Goal: Task Accomplishment & Management: Use online tool/utility

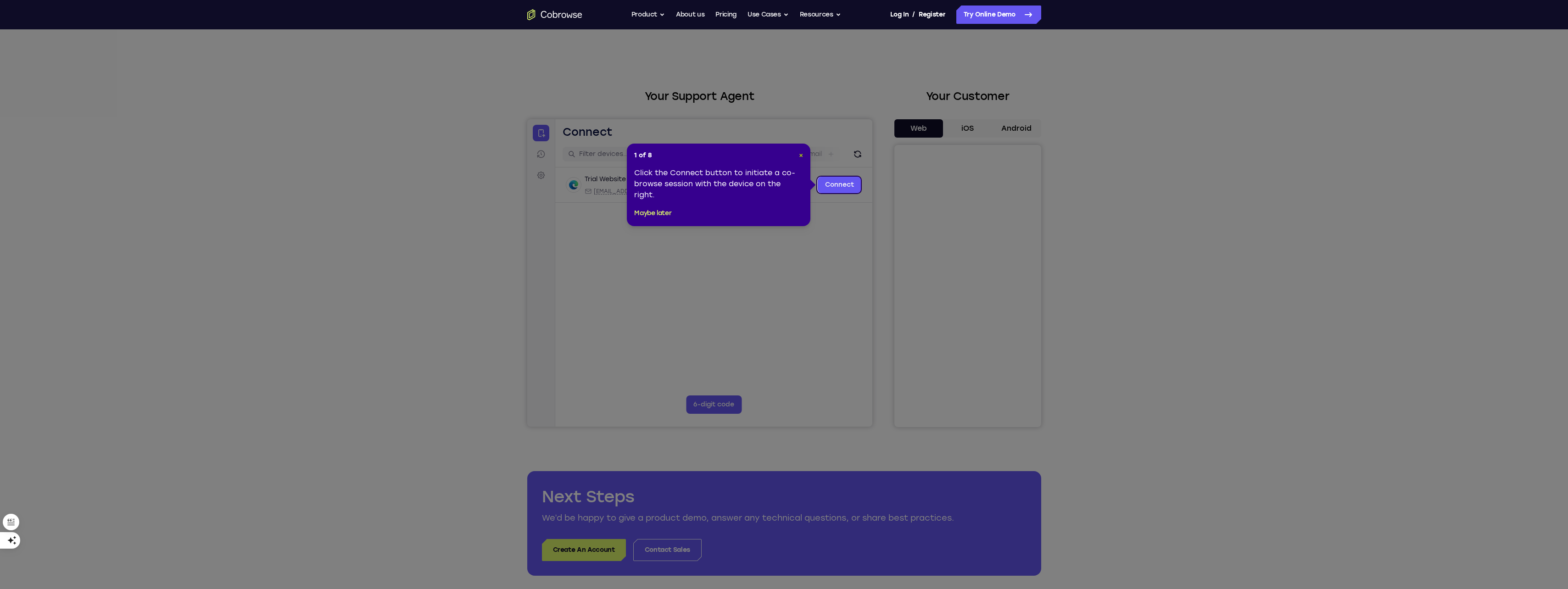
click at [801, 156] on span "×" at bounding box center [801, 155] width 4 height 8
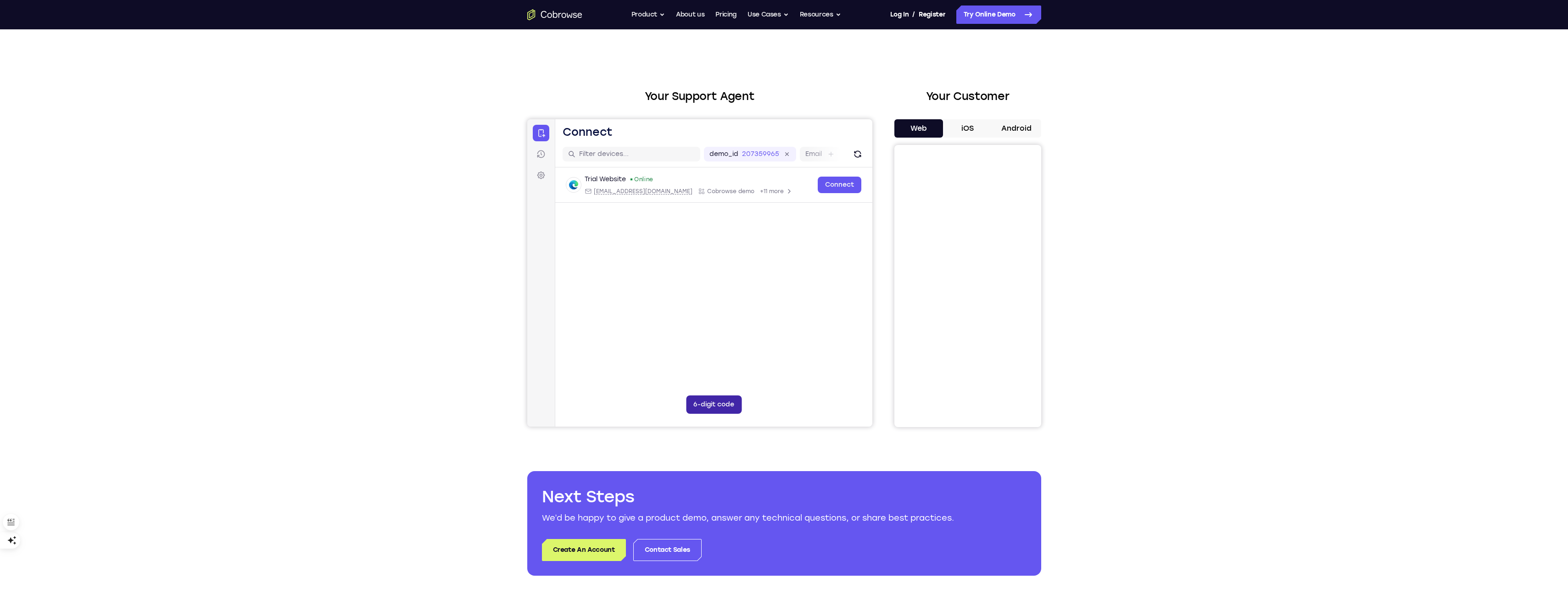
click at [721, 407] on button "6-digit code" at bounding box center [713, 405] width 56 height 18
drag, startPoint x: 1423, startPoint y: 532, endPoint x: 639, endPoint y: 405, distance: 794.2
click at [639, 405] on input "Code entry digit 1" at bounding box center [639, 405] width 18 height 18
click at [640, 400] on input "Code entry digit 1" at bounding box center [639, 405] width 18 height 18
type input "3"
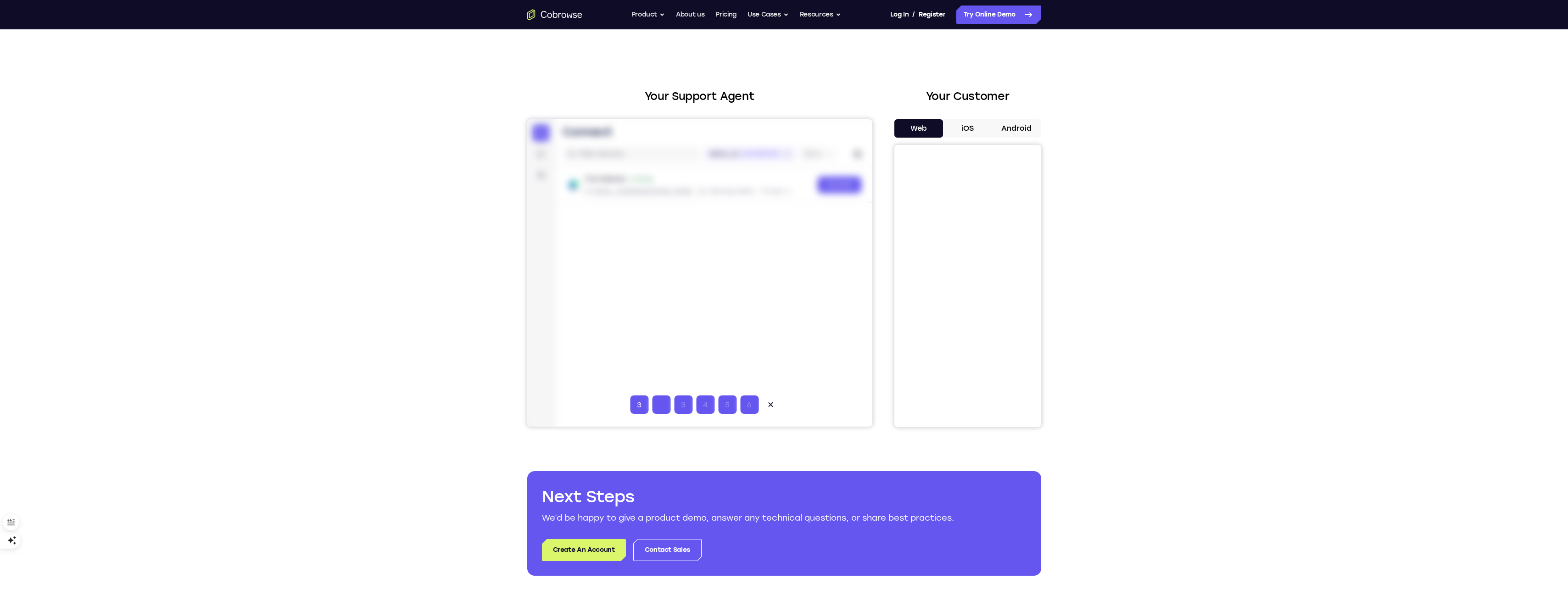
type input "8"
type input "7"
type input "4"
type input "1"
type input "5"
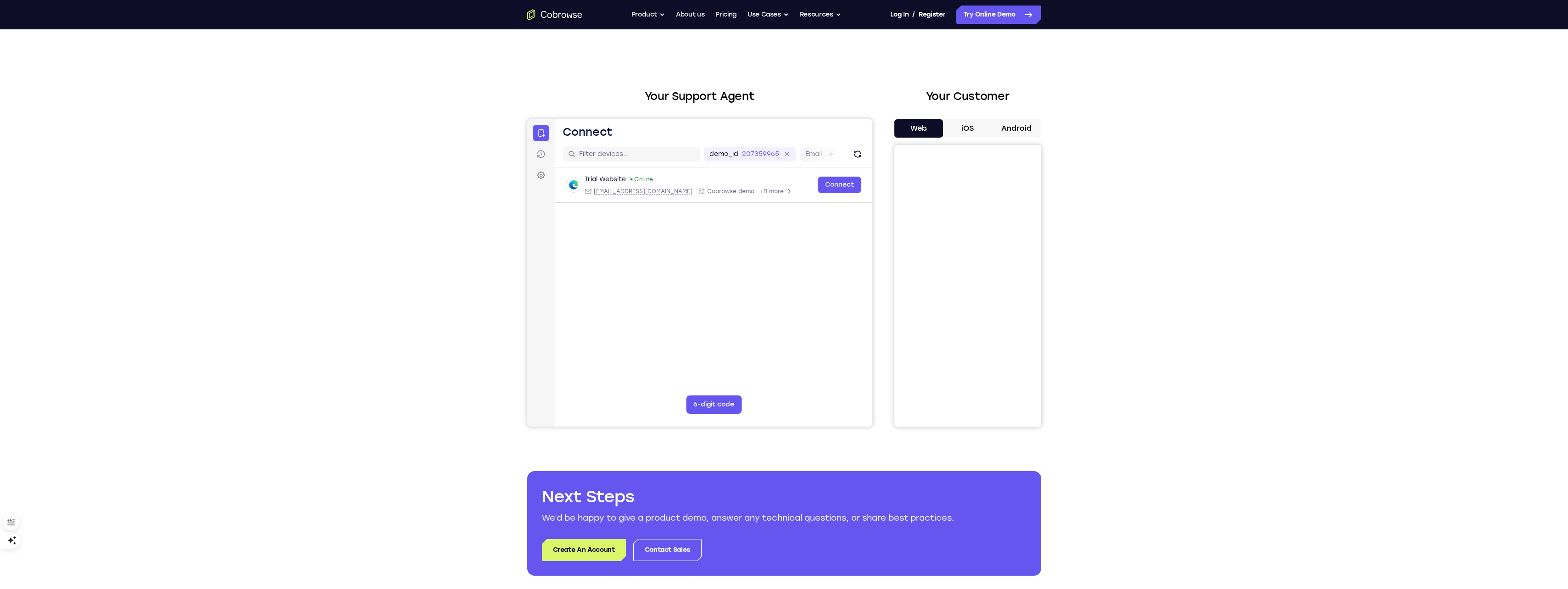
click at [273, 290] on div "Your Support Agent Your Customer Web iOS Android Next Steps We’d be happy to gi…" at bounding box center [784, 332] width 1568 height 605
